Goal: Task Accomplishment & Management: Manage account settings

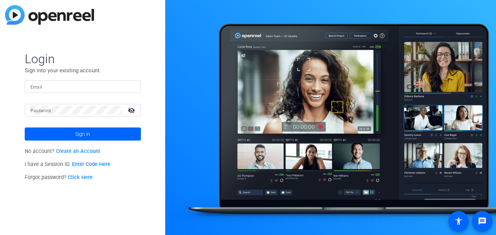
click at [82, 154] on link "Create an Account" at bounding box center [78, 151] width 44 height 6
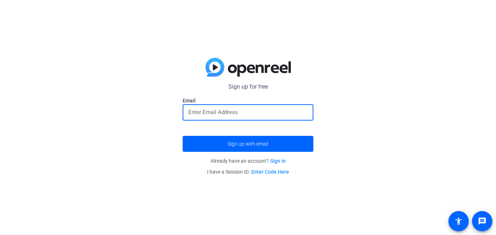
click at [239, 115] on input "email" at bounding box center [247, 112] width 119 height 9
type input "[EMAIL_ADDRESS][DOMAIN_NAME]"
click at [183, 136] on button "Sign up with email" at bounding box center [248, 144] width 131 height 16
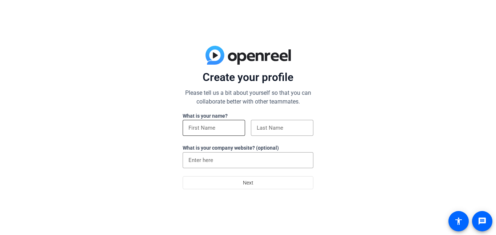
click at [212, 132] on div at bounding box center [213, 128] width 51 height 16
type input "[PERSON_NAME]"
click at [284, 133] on div at bounding box center [282, 128] width 51 height 16
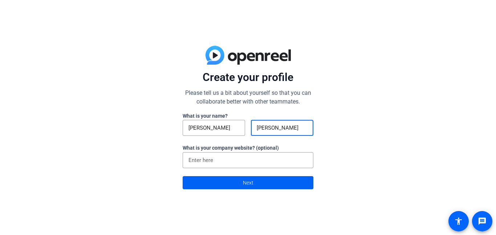
type input "[PERSON_NAME]"
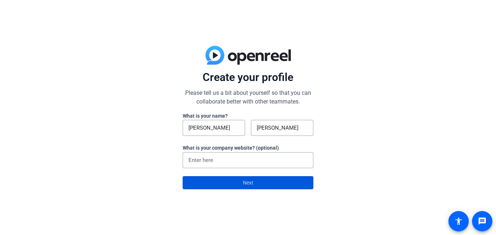
click at [237, 179] on span at bounding box center [248, 182] width 130 height 17
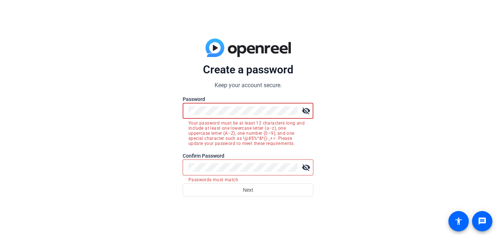
click at [307, 111] on mat-icon "visibility_off" at bounding box center [306, 111] width 15 height 15
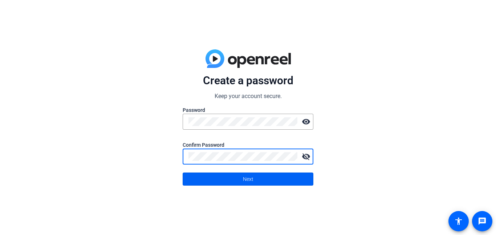
click at [253, 177] on span "Next" at bounding box center [248, 179] width 11 height 14
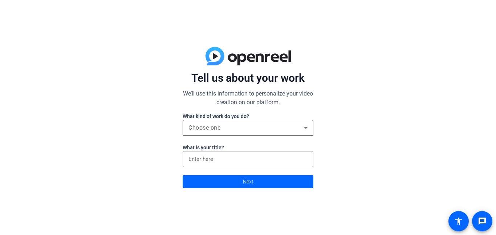
click at [235, 127] on div "Choose one" at bounding box center [245, 127] width 115 height 9
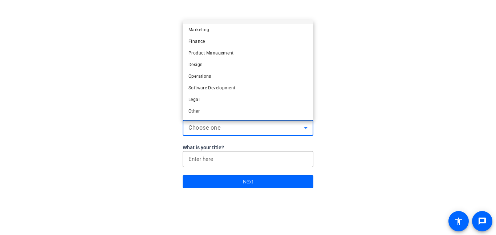
scroll to position [21, 0]
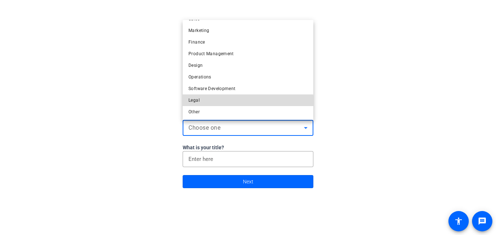
click at [198, 105] on mat-option "Legal" at bounding box center [248, 100] width 131 height 12
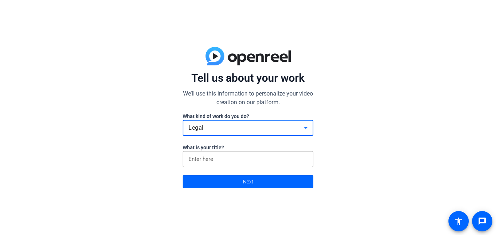
click at [215, 126] on div "Legal" at bounding box center [245, 127] width 115 height 9
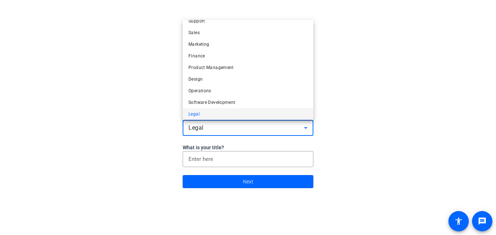
scroll to position [22, 0]
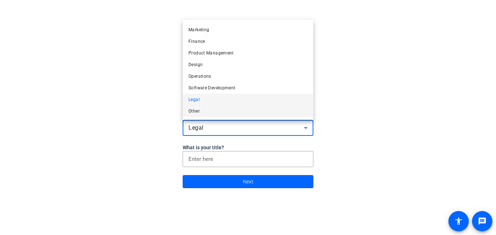
click at [200, 111] on mat-option "Other" at bounding box center [248, 111] width 131 height 12
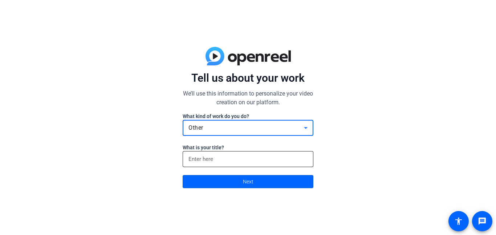
click at [224, 154] on div at bounding box center [247, 159] width 119 height 16
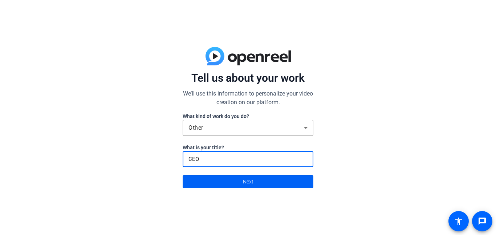
type input "CEO"
click at [257, 186] on span at bounding box center [248, 181] width 130 height 17
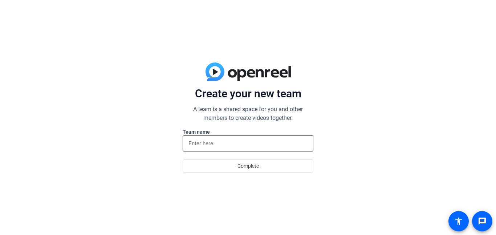
click at [234, 146] on input at bounding box center [247, 143] width 119 height 9
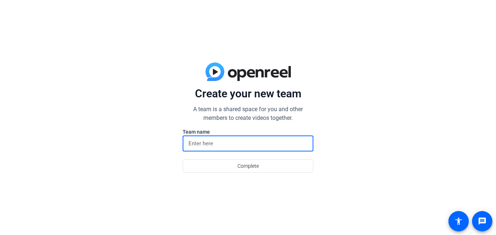
type input "S"
type input "t"
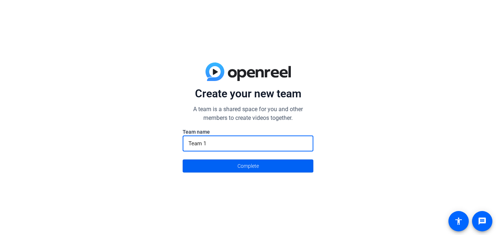
type input "Team 1"
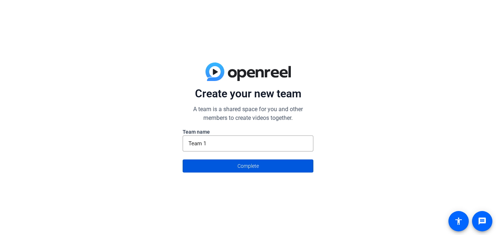
click at [236, 171] on span at bounding box center [248, 165] width 130 height 17
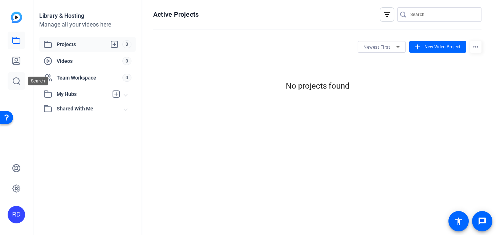
click at [22, 78] on link at bounding box center [16, 80] width 17 height 17
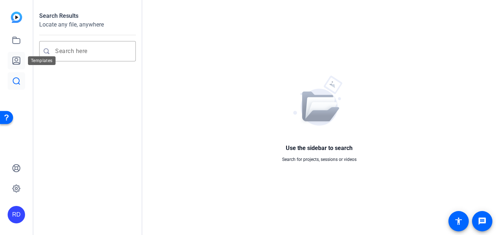
click at [16, 59] on icon at bounding box center [16, 60] width 9 height 9
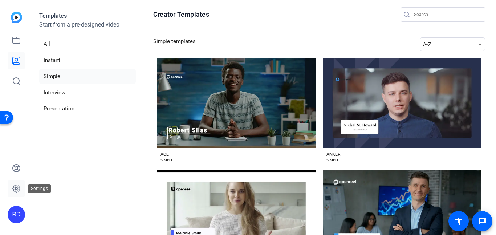
click at [17, 188] on icon at bounding box center [16, 188] width 2 height 2
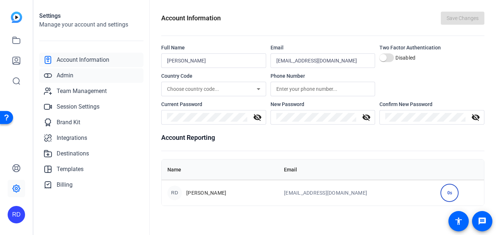
click at [78, 76] on link "Admin" at bounding box center [91, 75] width 104 height 15
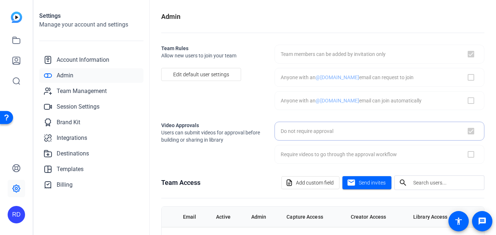
checkbox input "true"
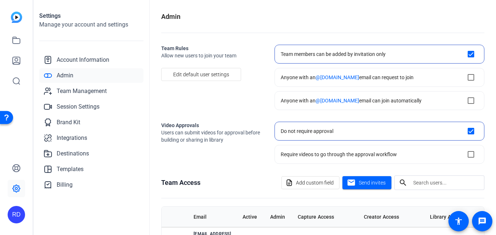
scroll to position [46, 0]
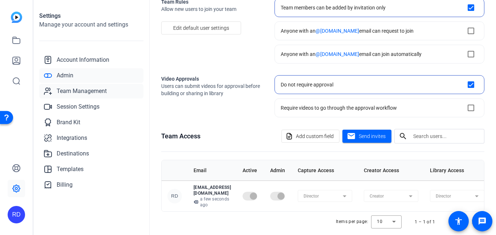
click at [71, 91] on span "Team Management" at bounding box center [82, 91] width 50 height 9
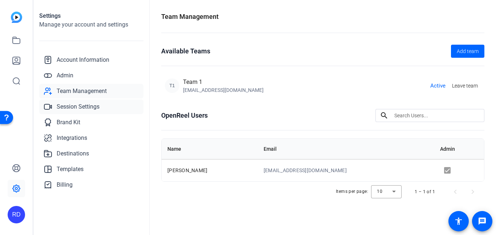
click at [70, 107] on span "Session Settings" at bounding box center [78, 106] width 43 height 9
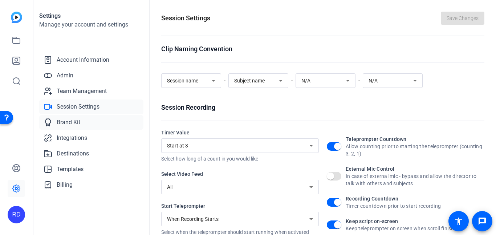
click at [80, 119] on link "Brand Kit" at bounding box center [91, 122] width 104 height 15
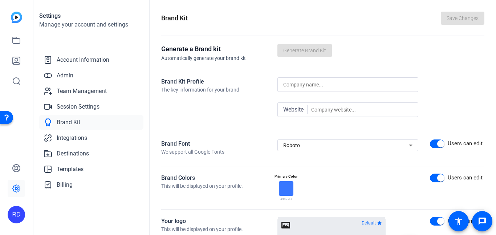
click at [86, 130] on div "Account Information Admin Team Management Session Settings Brand Kit Integratio…" at bounding box center [91, 122] width 104 height 139
click at [90, 138] on link "Integrations" at bounding box center [91, 138] width 104 height 15
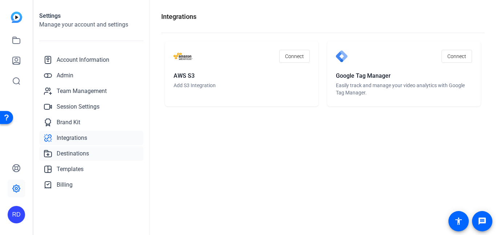
click at [70, 154] on span "Destinations" at bounding box center [73, 153] width 32 height 9
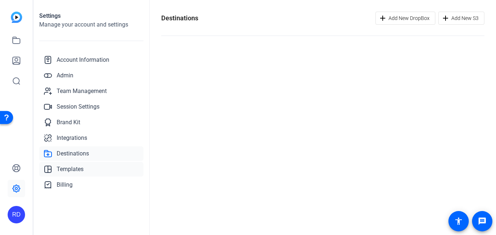
click at [76, 168] on span "Templates" at bounding box center [70, 169] width 27 height 9
click at [76, 183] on link "Billing" at bounding box center [91, 185] width 104 height 15
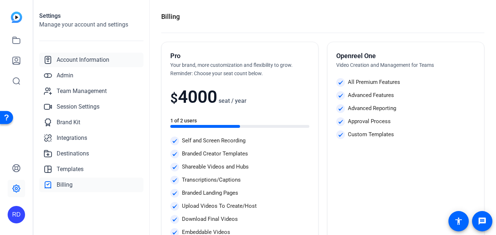
click at [96, 56] on span "Account Information" at bounding box center [83, 60] width 53 height 9
